Goal: Use online tool/utility: Utilize a website feature to perform a specific function

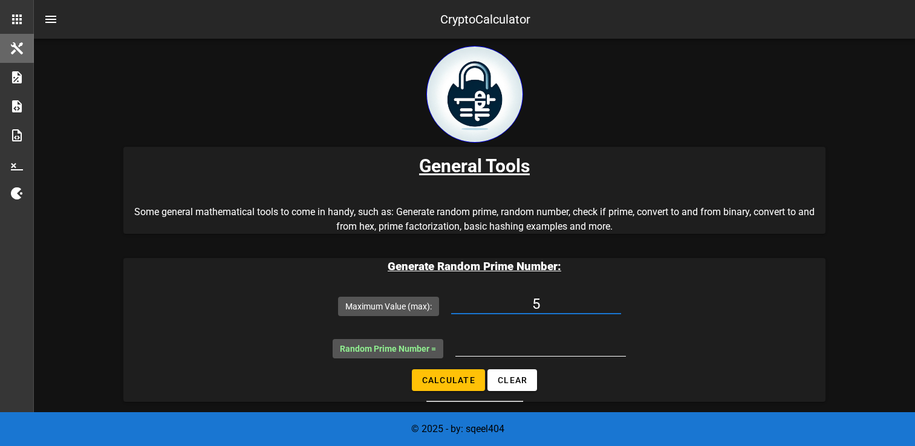
type input "5"
click at [506, 337] on input "Random Prime Number =" at bounding box center [540, 346] width 171 height 19
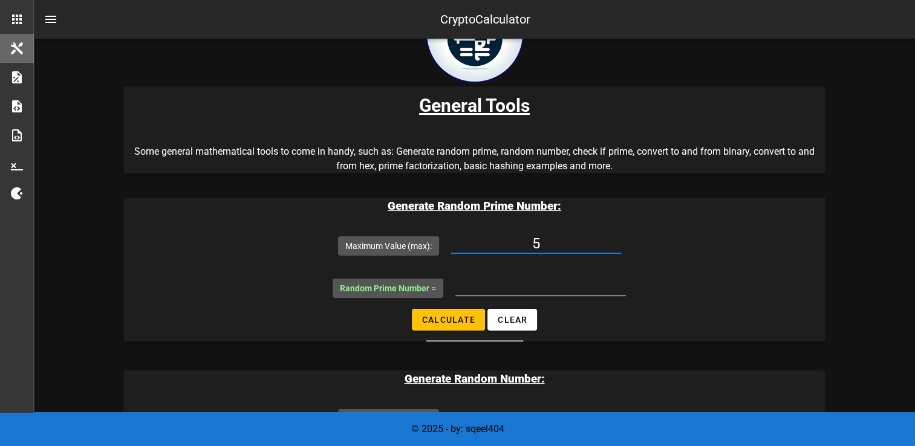
scroll to position [60, 0]
click at [508, 287] on input "Random Prime Number =" at bounding box center [540, 285] width 171 height 19
click at [476, 321] on button "Calculate" at bounding box center [448, 320] width 73 height 22
click at [486, 310] on form "Maximum Value (max): 5 Random Prime Number = 5 Calculate Clear" at bounding box center [474, 282] width 702 height 117
click at [474, 317] on span "Calculate" at bounding box center [449, 320] width 54 height 10
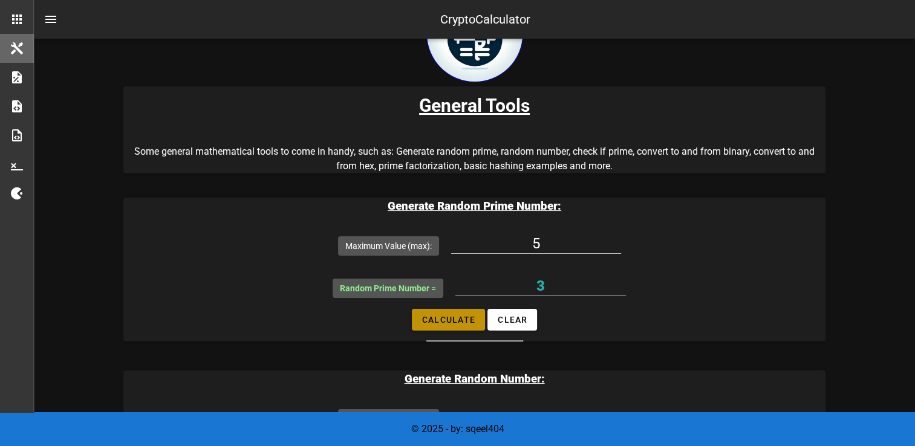
click at [474, 317] on span "Calculate" at bounding box center [449, 320] width 54 height 10
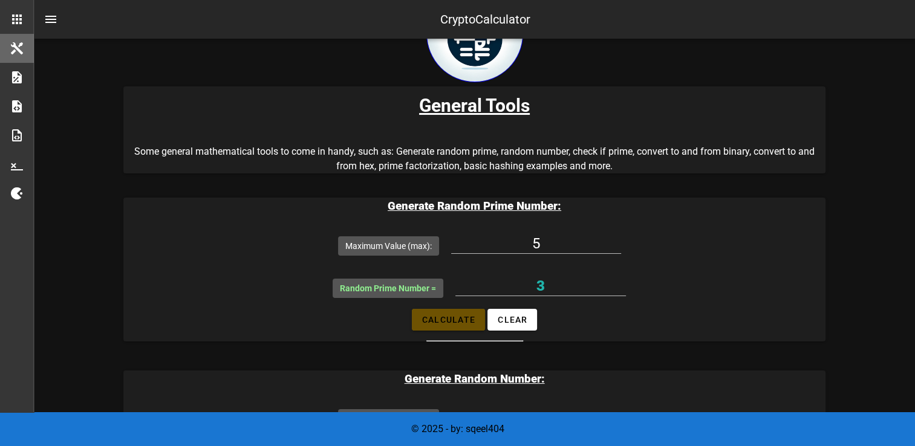
click at [474, 317] on span "Calculate" at bounding box center [449, 320] width 54 height 10
click at [459, 316] on span "Calculate" at bounding box center [449, 320] width 54 height 10
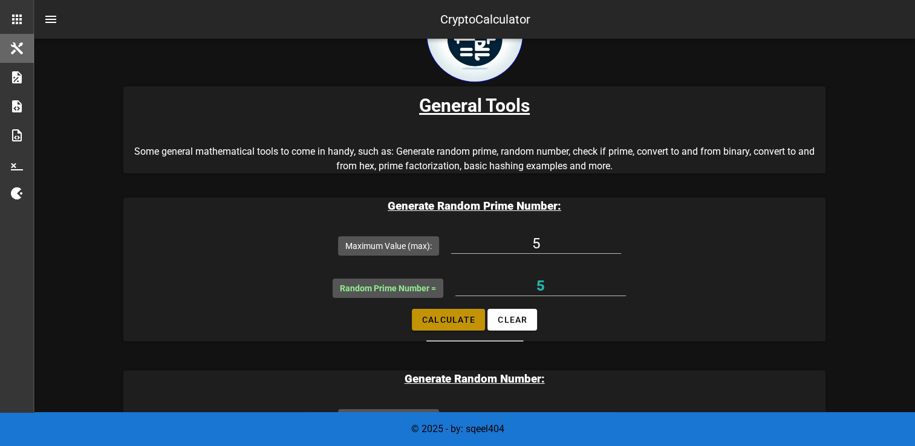
click at [459, 316] on span "Calculate" at bounding box center [449, 320] width 54 height 10
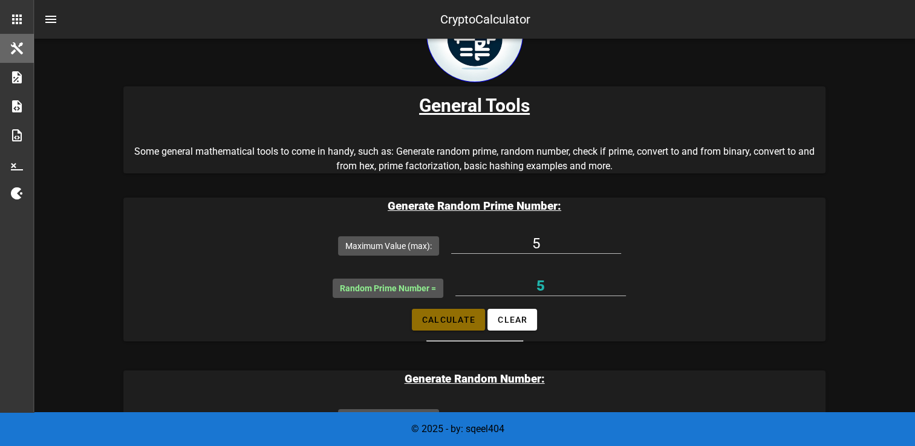
click at [459, 316] on span "Calculate" at bounding box center [449, 320] width 54 height 10
type input "3"
drag, startPoint x: 549, startPoint y: 241, endPoint x: 510, endPoint y: 252, distance: 40.2
click at [510, 252] on input "5" at bounding box center [536, 243] width 170 height 19
type input "10"
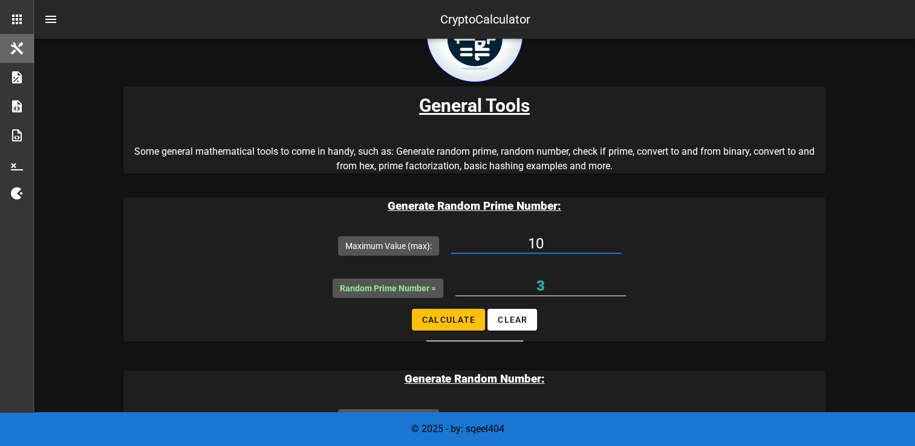
click at [547, 286] on input "3" at bounding box center [540, 285] width 171 height 19
click at [451, 321] on span "Calculate" at bounding box center [449, 320] width 54 height 10
type input "5"
click at [511, 322] on span "Clear" at bounding box center [512, 320] width 30 height 10
click at [542, 250] on input "Maximum Value (max):" at bounding box center [536, 243] width 170 height 19
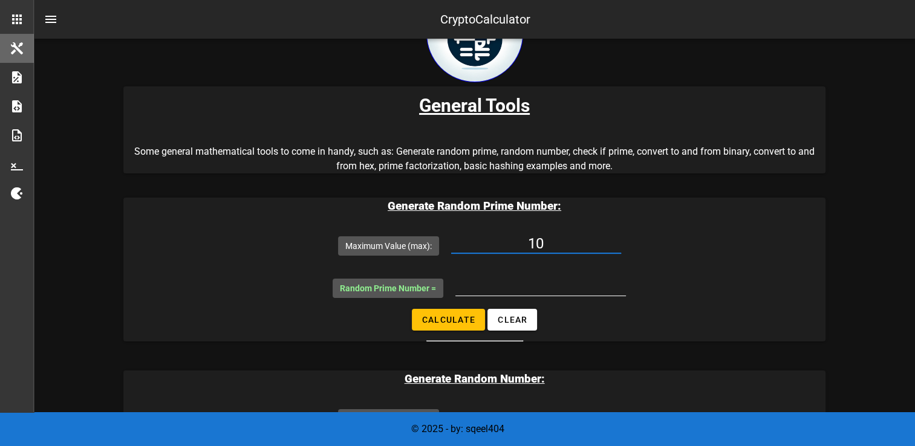
type input "10"
click at [526, 287] on input "Random Prime Number =" at bounding box center [540, 285] width 171 height 19
click at [465, 323] on span "Calculate" at bounding box center [449, 320] width 54 height 10
type input "5"
drag, startPoint x: 557, startPoint y: 249, endPoint x: 486, endPoint y: 259, distance: 71.4
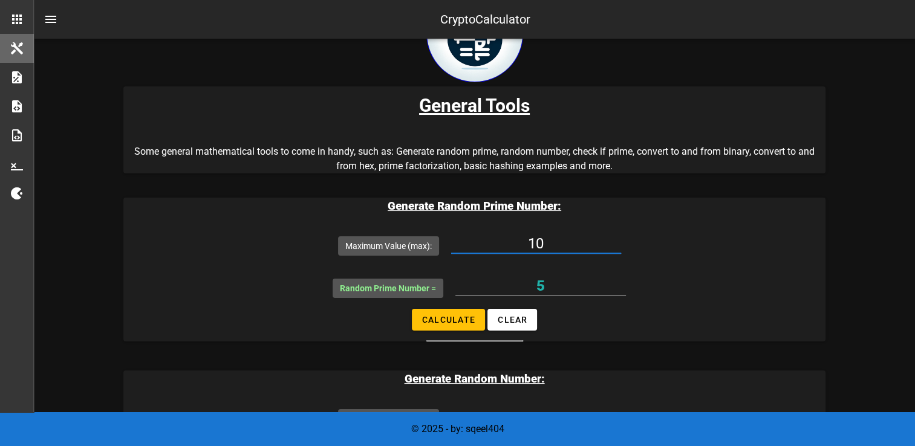
click at [486, 259] on div "10" at bounding box center [536, 250] width 170 height 33
type input "5"
click at [448, 324] on span "Calculate" at bounding box center [449, 320] width 54 height 10
drag, startPoint x: 450, startPoint y: 313, endPoint x: 390, endPoint y: 328, distance: 62.2
click at [390, 328] on form "Maximum Value (max): 5 Random Prime Number = 3 Calculate Clear" at bounding box center [474, 282] width 702 height 117
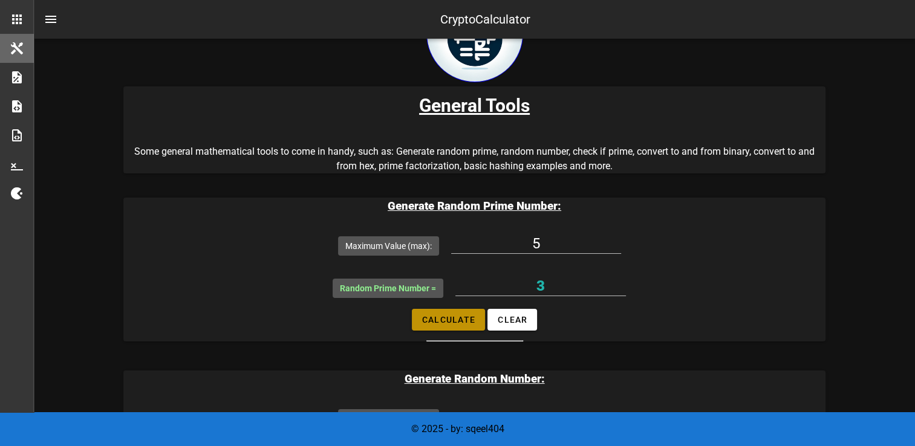
click at [446, 324] on span "Calculate" at bounding box center [449, 320] width 54 height 10
click at [446, 323] on span "Calculate" at bounding box center [449, 320] width 54 height 10
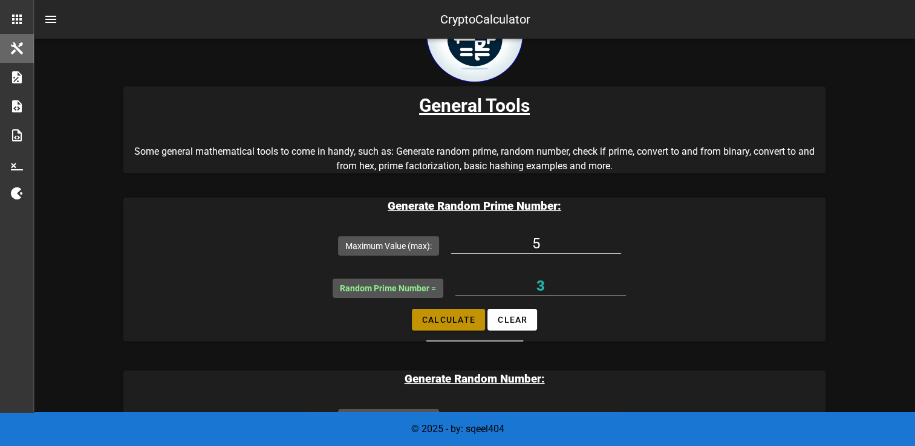
click at [446, 323] on span "Calculate" at bounding box center [449, 320] width 54 height 10
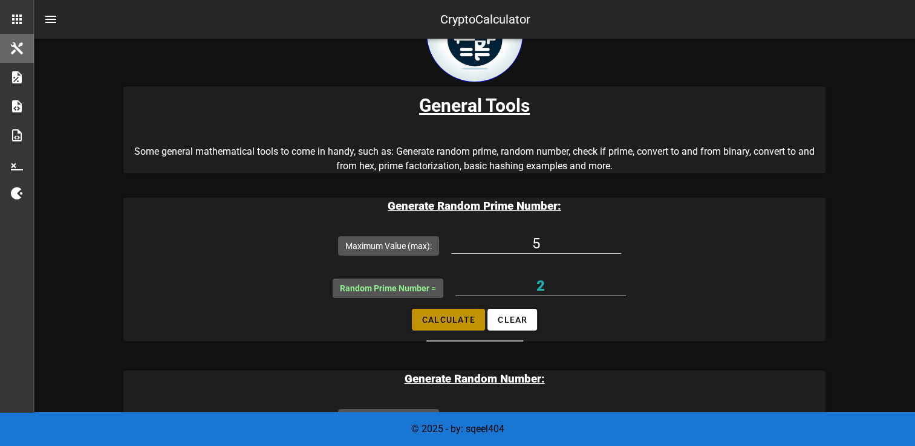
click at [446, 323] on span "Calculate" at bounding box center [449, 320] width 54 height 10
drag, startPoint x: 446, startPoint y: 323, endPoint x: 475, endPoint y: 336, distance: 31.4
drag, startPoint x: 475, startPoint y: 336, endPoint x: 465, endPoint y: 338, distance: 10.4
click at [465, 338] on form "Maximum Value (max): 5 Random Prime Number = 3 Calculate Clear" at bounding box center [474, 282] width 702 height 117
click at [472, 325] on button "Calculate" at bounding box center [448, 320] width 73 height 22
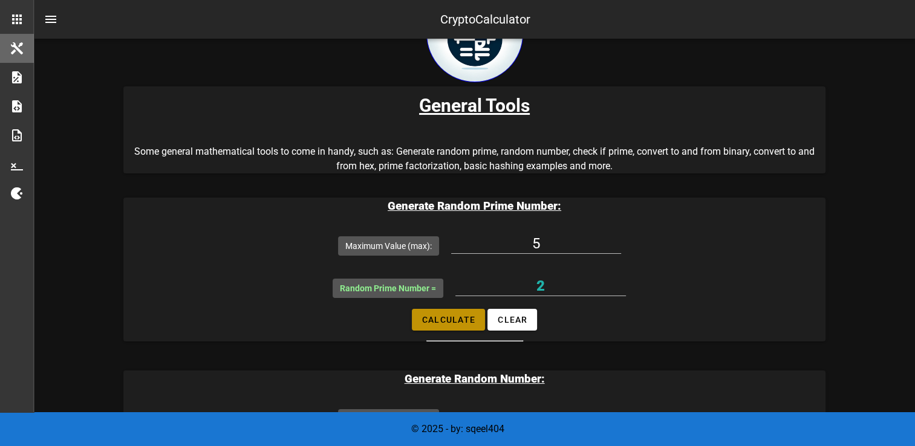
click at [472, 325] on button "Calculate" at bounding box center [448, 320] width 73 height 22
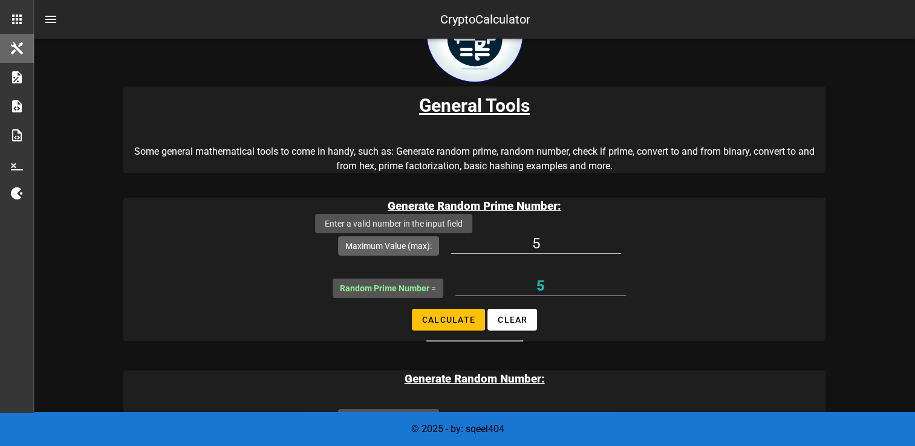
click at [393, 244] on label "Maximum Value (max):" at bounding box center [388, 246] width 87 height 12
click at [451, 244] on input "5" at bounding box center [536, 243] width 170 height 19
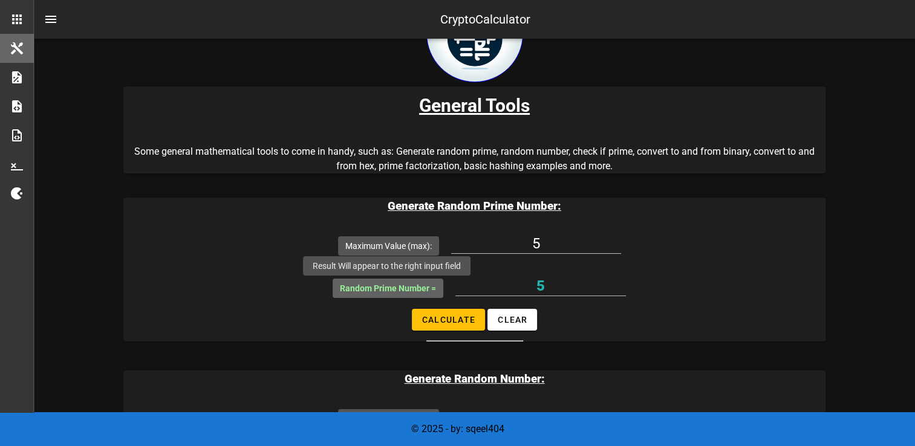
click at [393, 289] on span "Random Prime Number =" at bounding box center [388, 289] width 96 height 10
click at [455, 289] on input "5" at bounding box center [540, 285] width 171 height 19
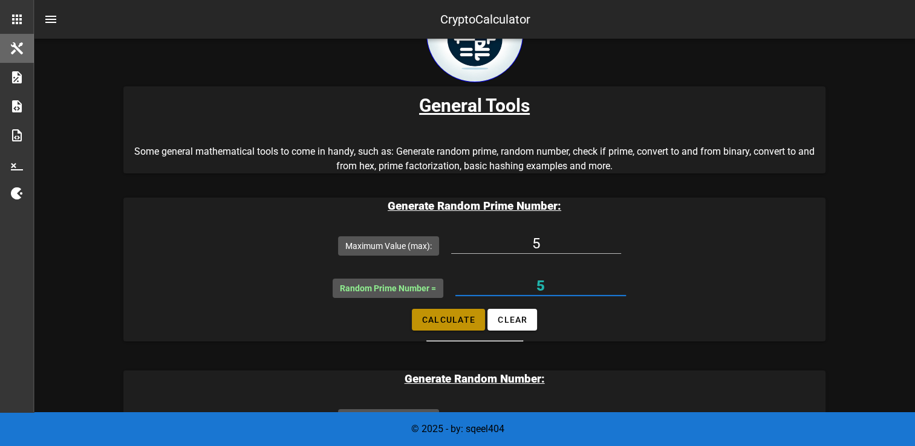
click at [434, 322] on span "Calculate" at bounding box center [449, 320] width 54 height 10
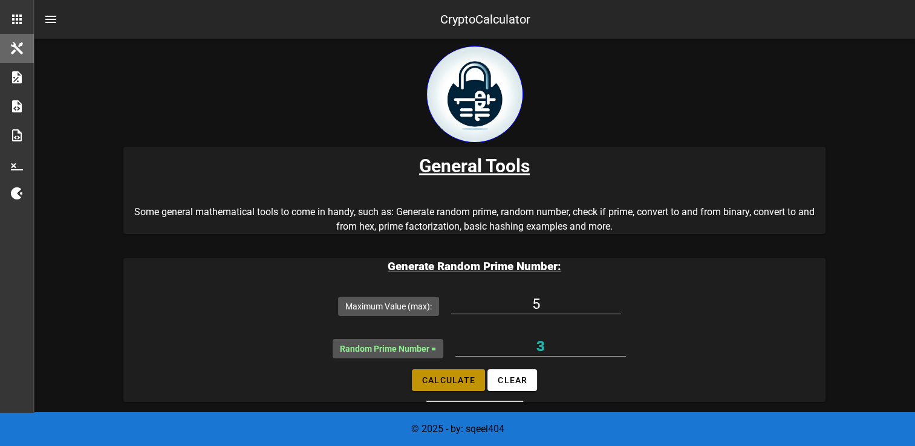
click at [448, 381] on span "Calculate" at bounding box center [449, 381] width 54 height 10
type input "3"
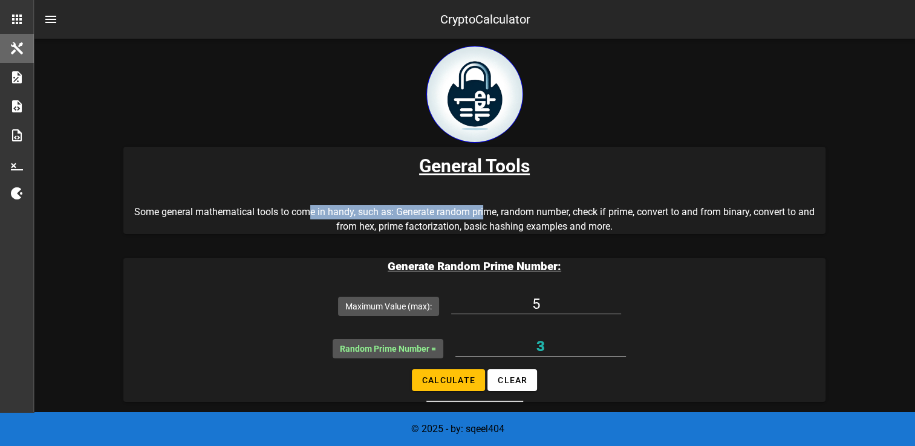
drag, startPoint x: 312, startPoint y: 214, endPoint x: 486, endPoint y: 209, distance: 174.9
click at [486, 209] on p "Some general mathematical tools to come in handy, such as: Generate random prim…" at bounding box center [474, 219] width 702 height 29
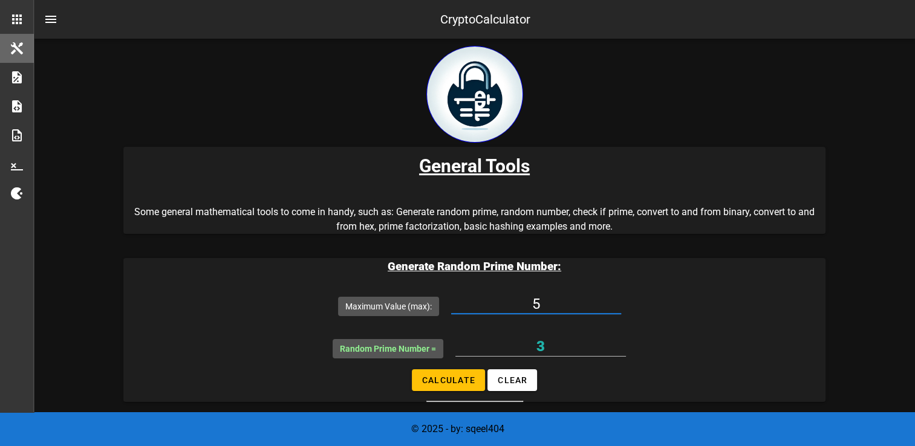
drag, startPoint x: 560, startPoint y: 301, endPoint x: 512, endPoint y: 301, distance: 47.2
click at [512, 301] on input "5" at bounding box center [536, 304] width 170 height 19
type input "10"
click at [465, 391] on form "Maximum Value (max): 10 Random Prime Number = 3 Calculate Clear" at bounding box center [474, 343] width 702 height 117
click at [465, 389] on button "Calculate" at bounding box center [448, 381] width 73 height 22
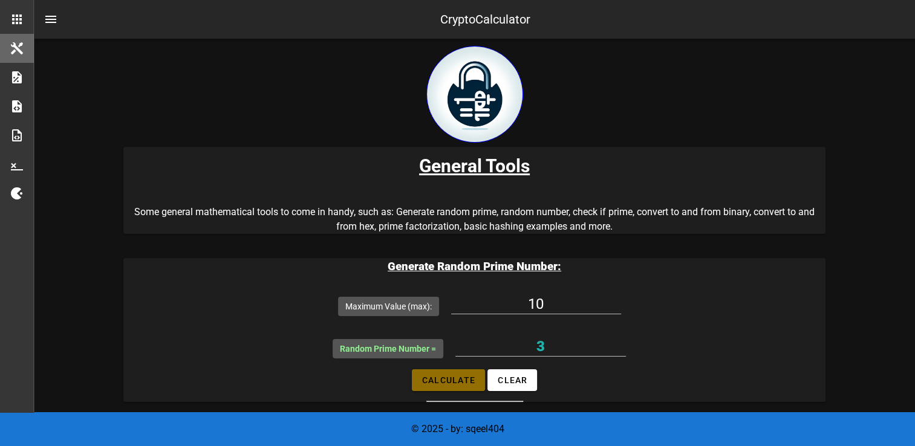
click at [465, 389] on button "Calculate" at bounding box center [448, 381] width 73 height 22
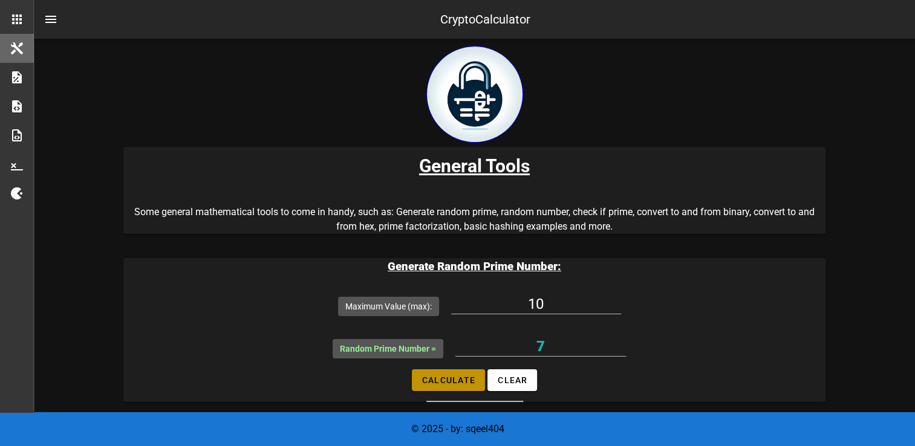
click at [465, 389] on button "Calculate" at bounding box center [448, 381] width 73 height 22
type input "5"
